Goal: Transaction & Acquisition: Purchase product/service

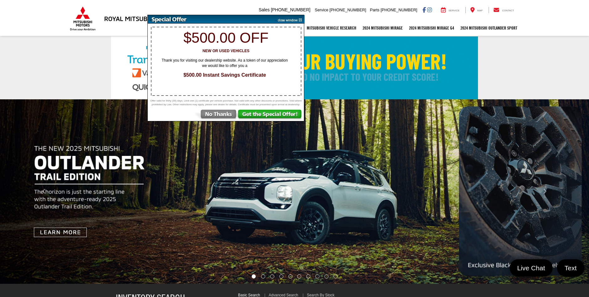
select select "Mitsubishi"
click at [218, 116] on img at bounding box center [216, 115] width 44 height 11
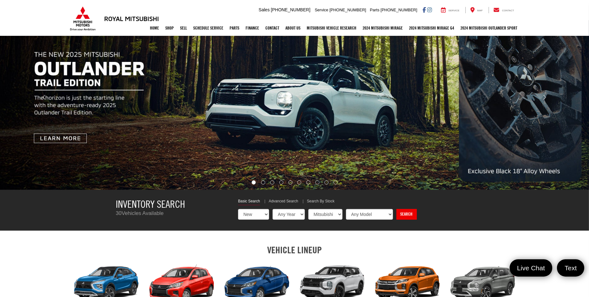
scroll to position [157, 0]
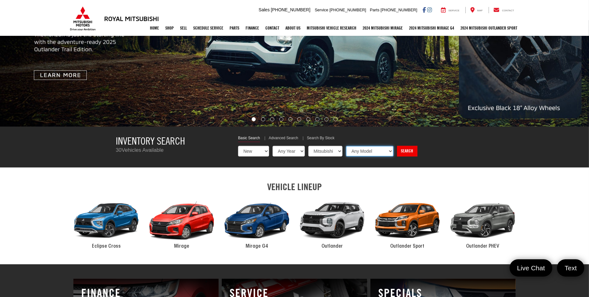
click at [366, 152] on select "Any Model Eclipse Cross Outlander Outlander PHEV Outlander Sport" at bounding box center [370, 151] width 48 height 11
select select "Outlander"
click at [346, 146] on select "Any Model Eclipse Cross Outlander Outlander PHEV Outlander Sport" at bounding box center [370, 151] width 48 height 11
click at [404, 151] on link "Search" at bounding box center [407, 151] width 20 height 11
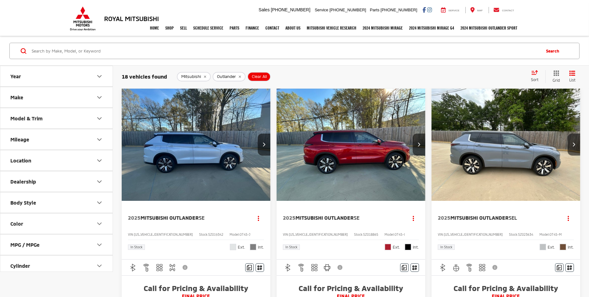
click at [20, 225] on div "Color" at bounding box center [16, 223] width 13 height 6
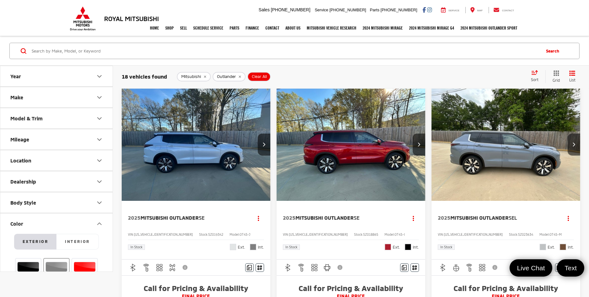
scroll to position [157, 0]
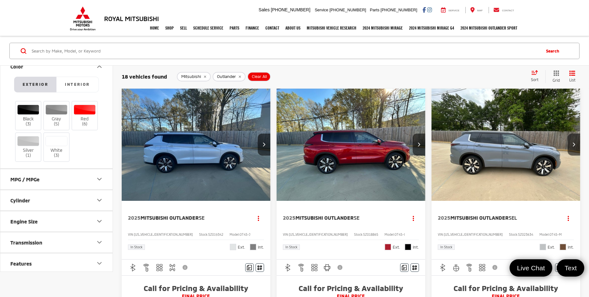
click at [58, 141] on div at bounding box center [56, 141] width 22 height 10
click at [0, 0] on input "White (3)" at bounding box center [0, 0] width 0 height 0
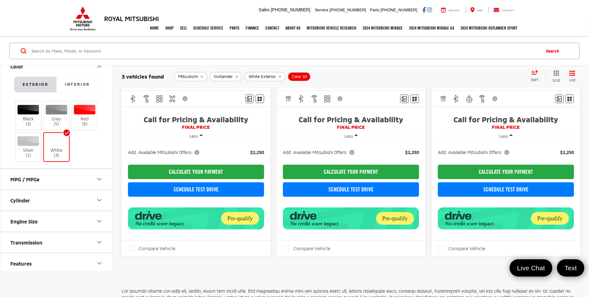
scroll to position [157, 0]
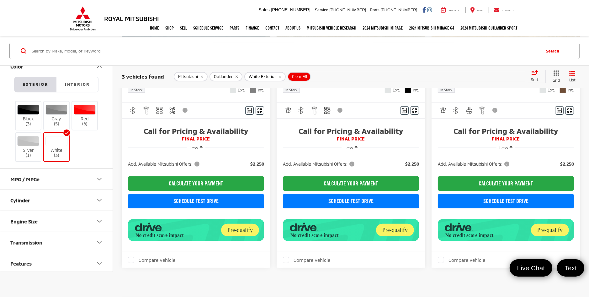
click at [512, 149] on icon "button" at bounding box center [511, 147] width 3 height 5
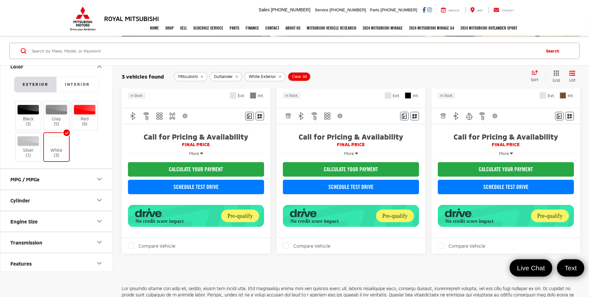
click at [512, 150] on button "More" at bounding box center [506, 152] width 20 height 11
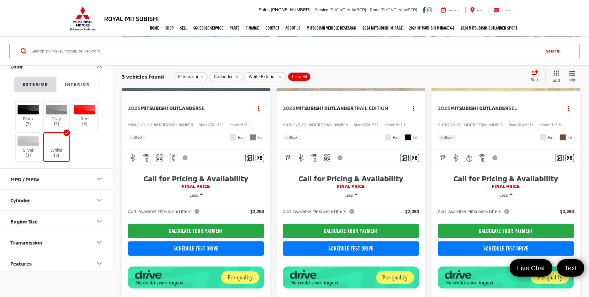
scroll to position [0, 0]
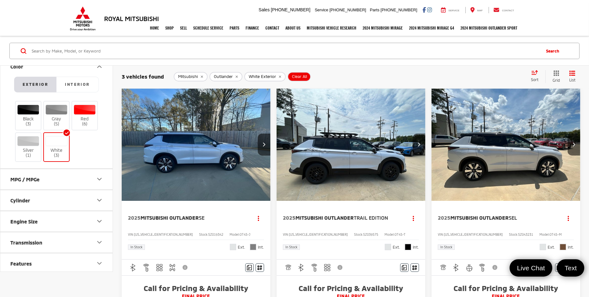
click at [478, 156] on img "2025 Mitsubishi Outlander SEL 0" at bounding box center [506, 144] width 150 height 112
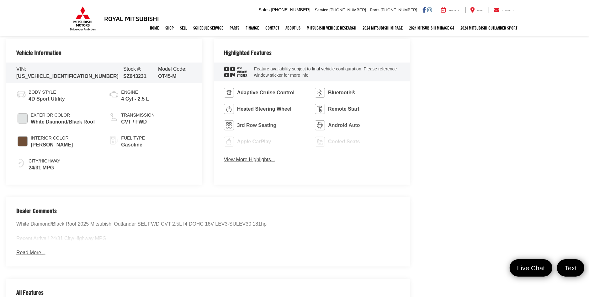
scroll to position [314, 0]
click at [250, 159] on button "View More Highlights..." at bounding box center [249, 158] width 51 height 7
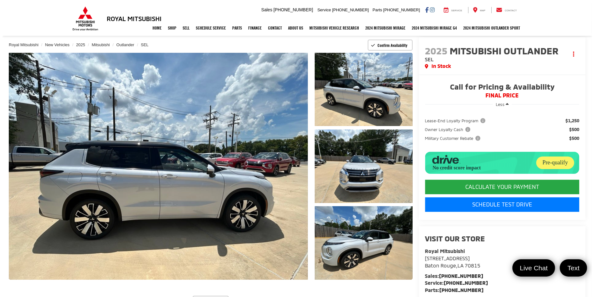
scroll to position [31, 0]
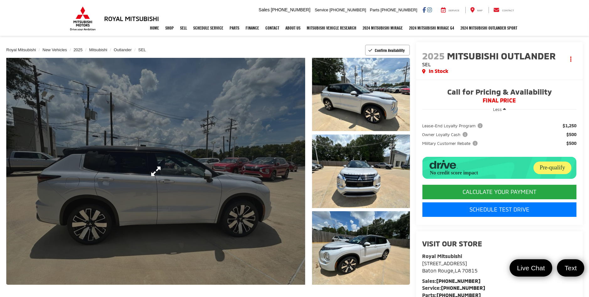
click at [251, 191] on link "Expand Photo 0" at bounding box center [155, 171] width 299 height 227
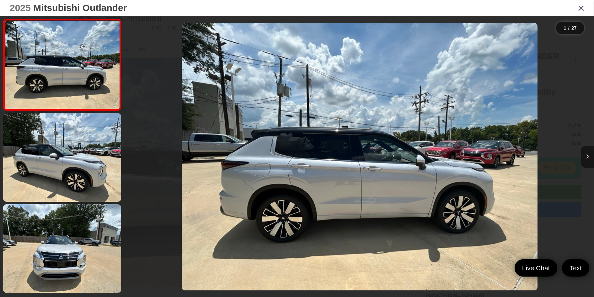
click at [587, 153] on button "Next image" at bounding box center [587, 157] width 13 height 22
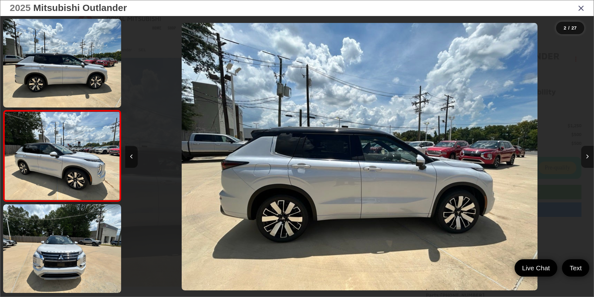
scroll to position [18, 0]
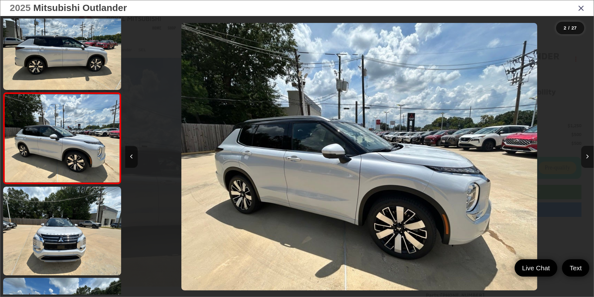
click at [587, 153] on button "Next image" at bounding box center [587, 157] width 13 height 22
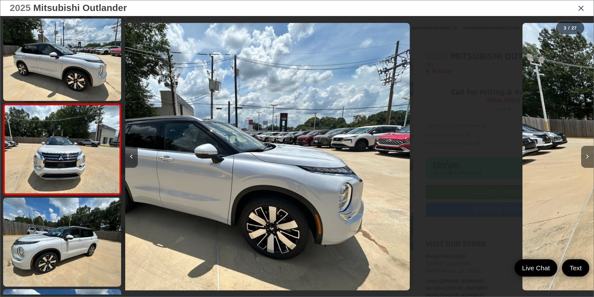
scroll to position [109, 0]
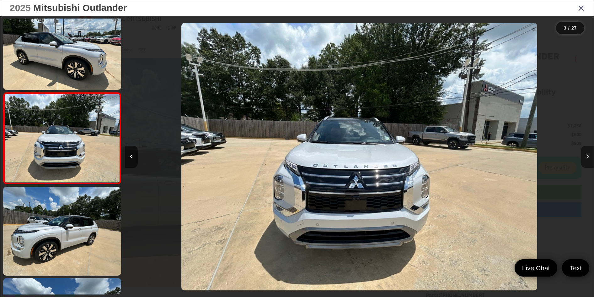
click at [587, 153] on button "Next image" at bounding box center [587, 157] width 13 height 22
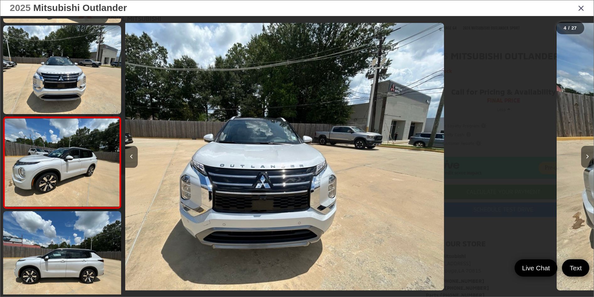
scroll to position [200, 0]
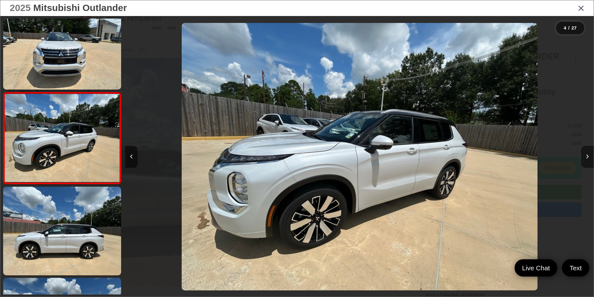
click at [587, 153] on button "Next image" at bounding box center [587, 157] width 13 height 22
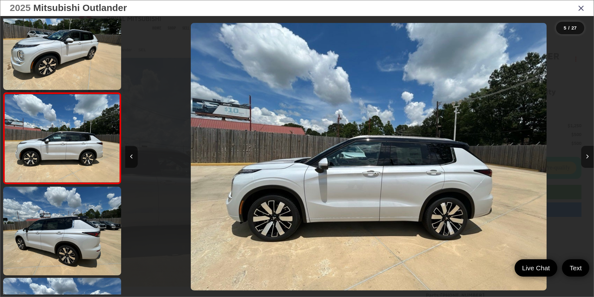
scroll to position [0, 1874]
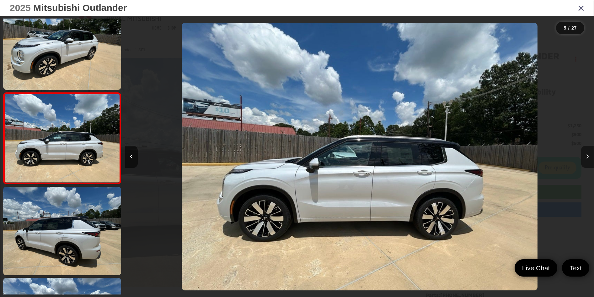
click at [587, 153] on button "Next image" at bounding box center [587, 157] width 13 height 22
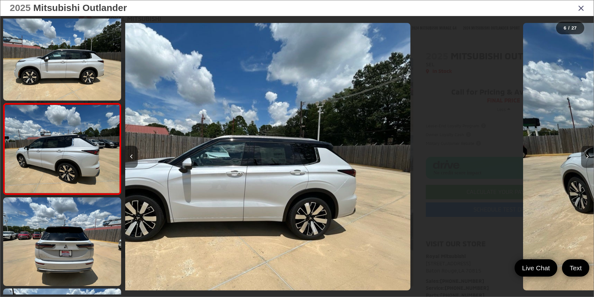
scroll to position [382, 0]
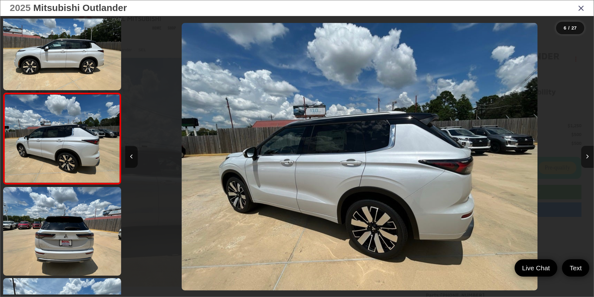
click at [587, 153] on button "Next image" at bounding box center [587, 157] width 13 height 22
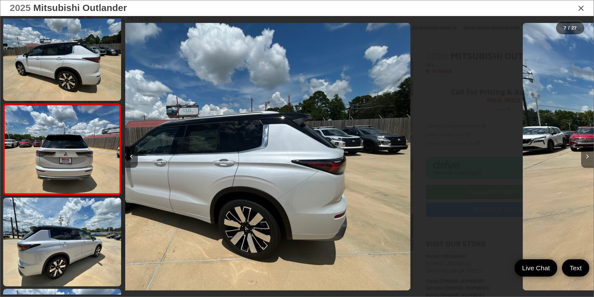
scroll to position [473, 0]
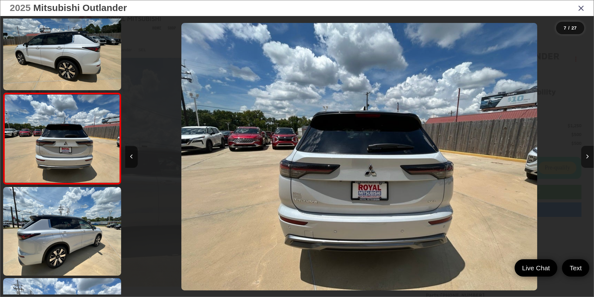
click at [587, 153] on button "Next image" at bounding box center [587, 157] width 13 height 22
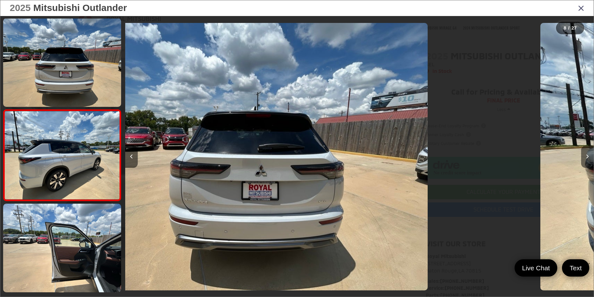
scroll to position [564, 0]
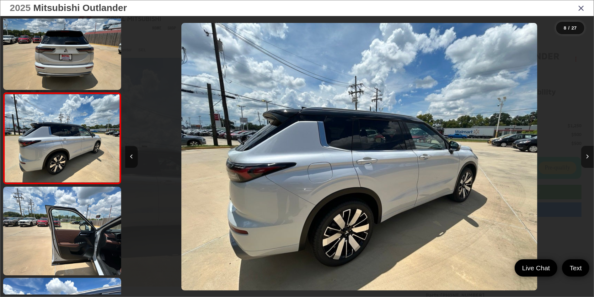
click at [587, 153] on button "Next image" at bounding box center [587, 157] width 13 height 22
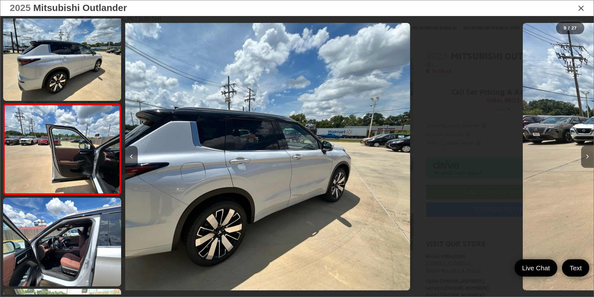
scroll to position [655, 0]
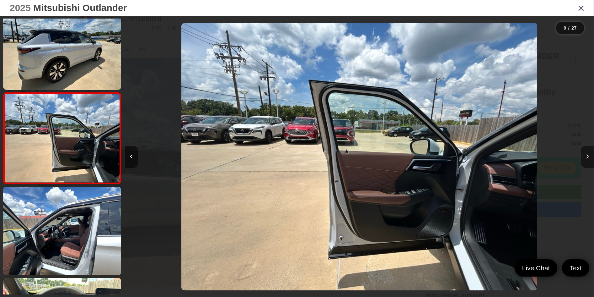
click at [587, 153] on button "Next image" at bounding box center [587, 157] width 13 height 22
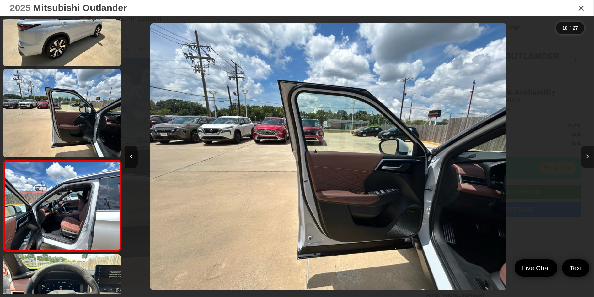
scroll to position [0, 0]
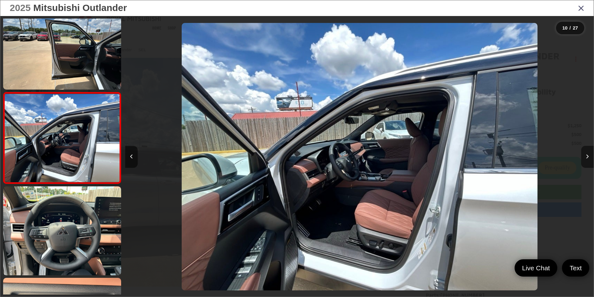
click at [587, 153] on button "Next image" at bounding box center [587, 157] width 13 height 22
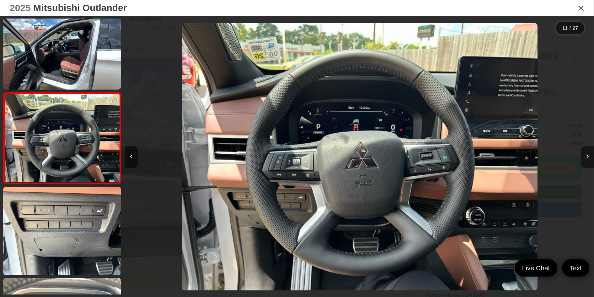
click at [587, 153] on button "Next image" at bounding box center [587, 157] width 13 height 22
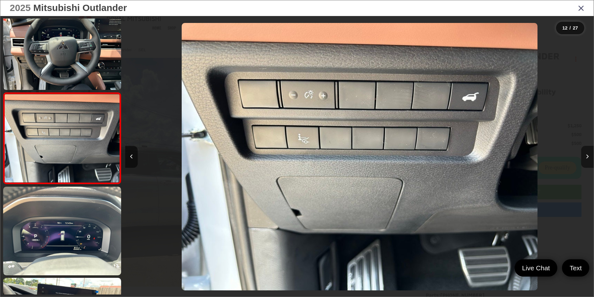
click at [587, 153] on button "Next image" at bounding box center [587, 157] width 13 height 22
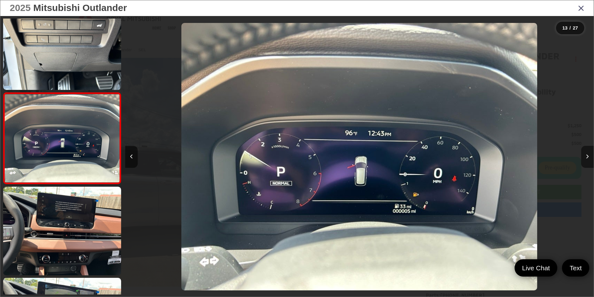
click at [587, 153] on button "Next image" at bounding box center [587, 157] width 13 height 22
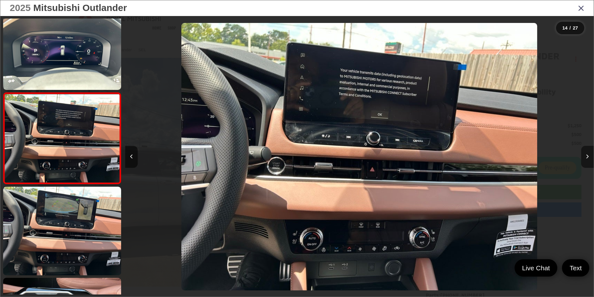
click at [587, 153] on button "Next image" at bounding box center [587, 157] width 13 height 22
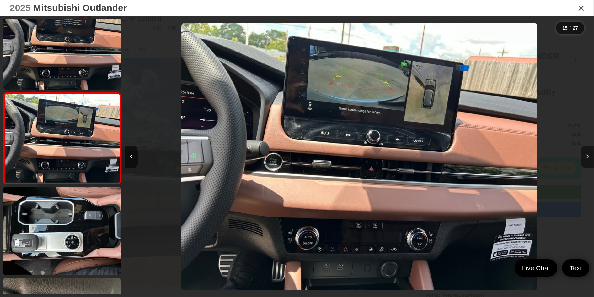
click at [587, 153] on button "Next image" at bounding box center [587, 157] width 13 height 22
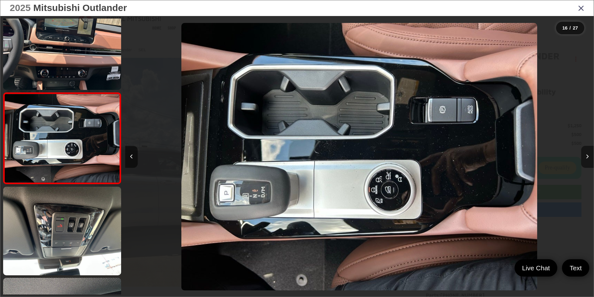
click at [587, 153] on button "Next image" at bounding box center [587, 157] width 13 height 22
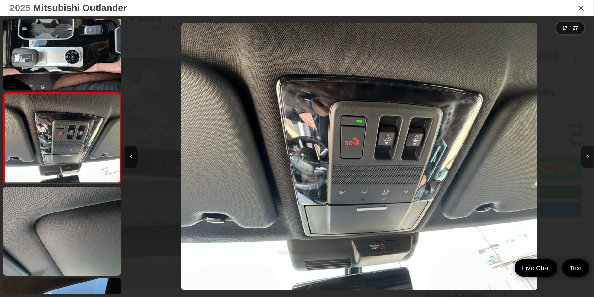
click at [587, 153] on button "Next image" at bounding box center [587, 157] width 13 height 22
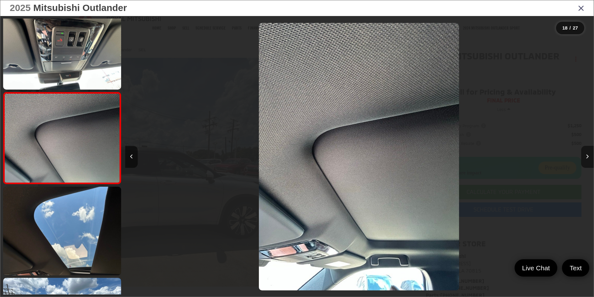
click at [587, 153] on button "Next image" at bounding box center [587, 157] width 13 height 22
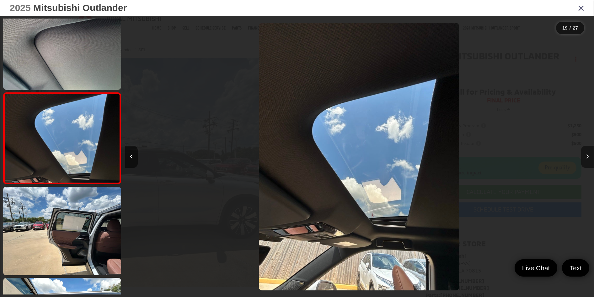
click at [587, 153] on button "Next image" at bounding box center [587, 157] width 13 height 22
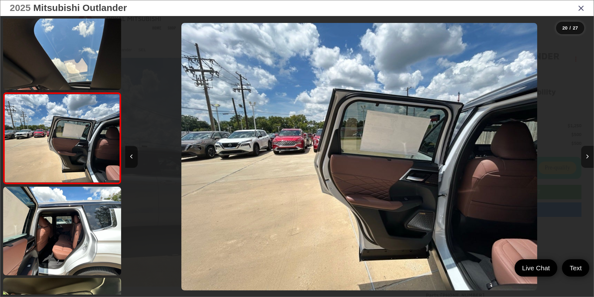
click at [587, 153] on button "Next image" at bounding box center [587, 157] width 13 height 22
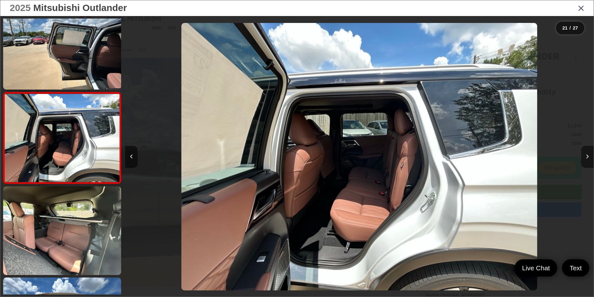
click at [587, 153] on button "Next image" at bounding box center [587, 157] width 13 height 22
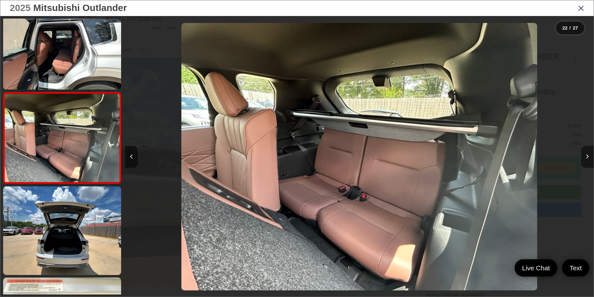
click at [589, 156] on button "Next image" at bounding box center [587, 157] width 13 height 22
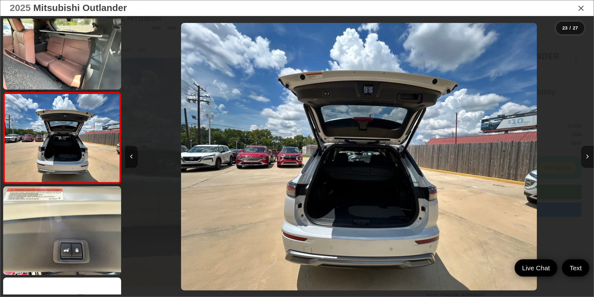
click at [589, 156] on button "Next image" at bounding box center [587, 157] width 13 height 22
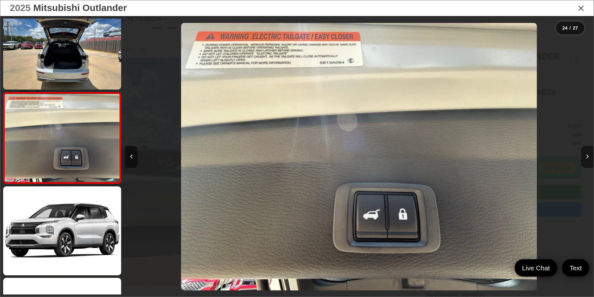
click at [589, 156] on button "Next image" at bounding box center [587, 157] width 13 height 22
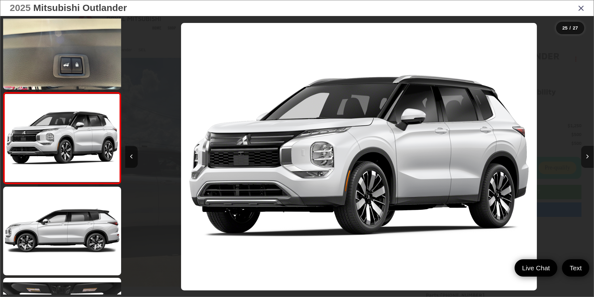
click at [589, 156] on button "Next image" at bounding box center [587, 157] width 13 height 22
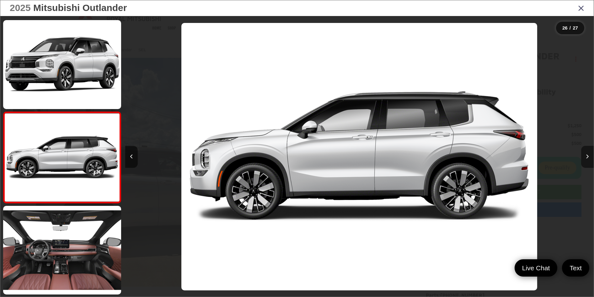
click at [589, 156] on button "Next image" at bounding box center [587, 157] width 13 height 22
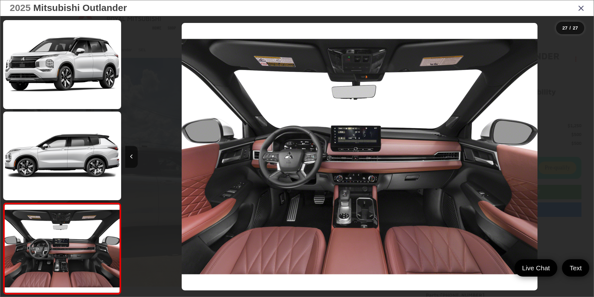
click at [581, 8] on icon "Close gallery" at bounding box center [581, 8] width 6 height 8
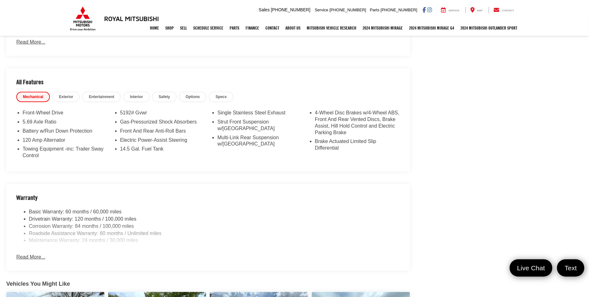
click at [30, 255] on button "Read More..." at bounding box center [30, 256] width 29 height 7
